Goal: Find specific page/section: Find specific page/section

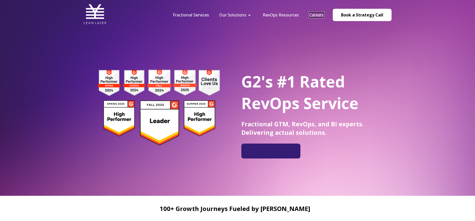
click at [321, 16] on link "Careers" at bounding box center [316, 15] width 15 height 6
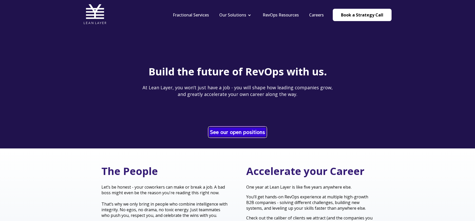
click at [244, 133] on link "See our open positions" at bounding box center [238, 132] width 58 height 10
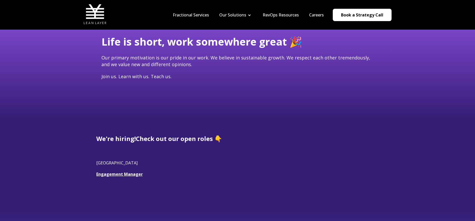
scroll to position [38, 0]
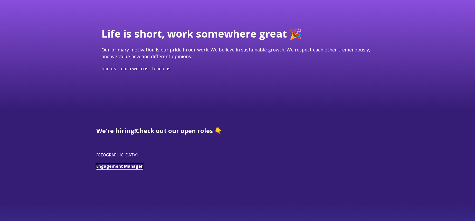
click at [123, 168] on link "Engagement Manager" at bounding box center [119, 166] width 46 height 6
